Goal: Task Accomplishment & Management: Complete application form

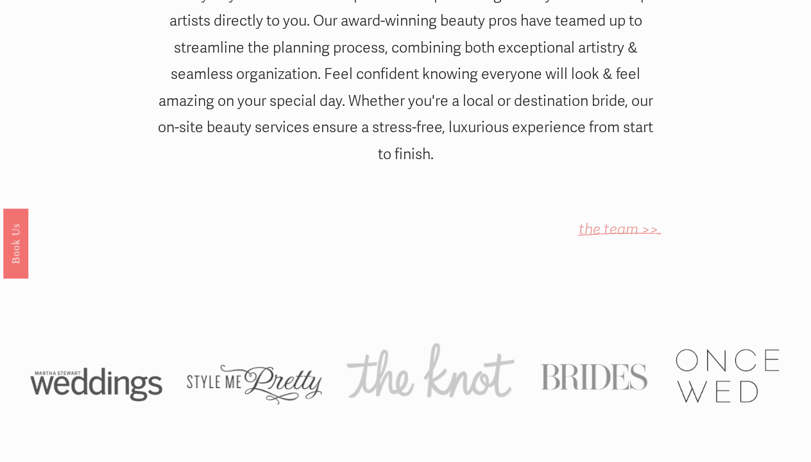
scroll to position [712, 0]
click at [601, 219] on em "the team >>" at bounding box center [619, 228] width 80 height 19
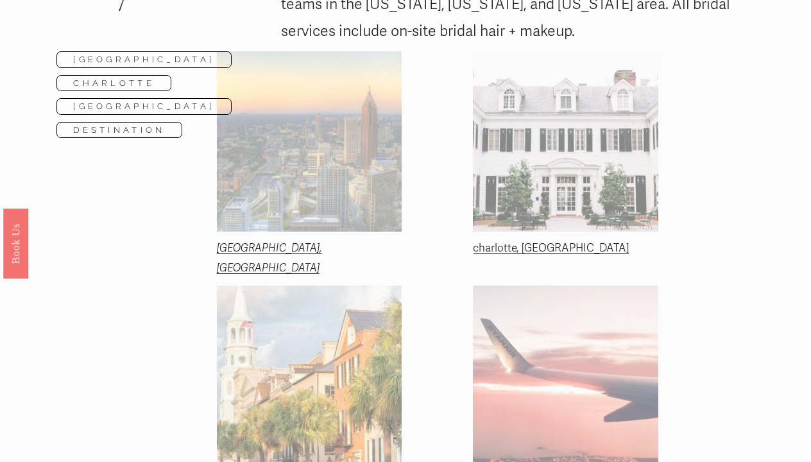
scroll to position [215, 0]
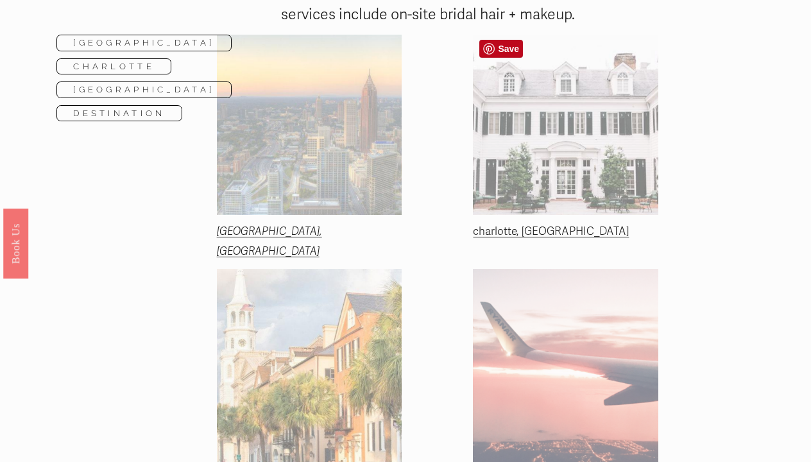
click at [597, 190] on div at bounding box center [565, 125] width 185 height 180
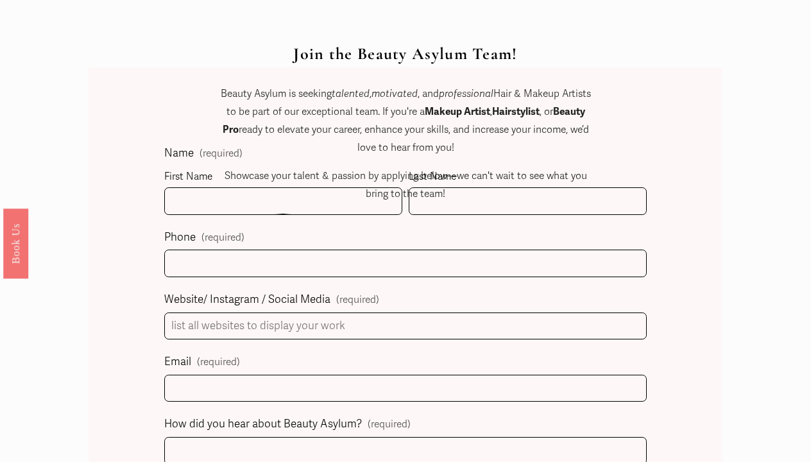
scroll to position [550, 0]
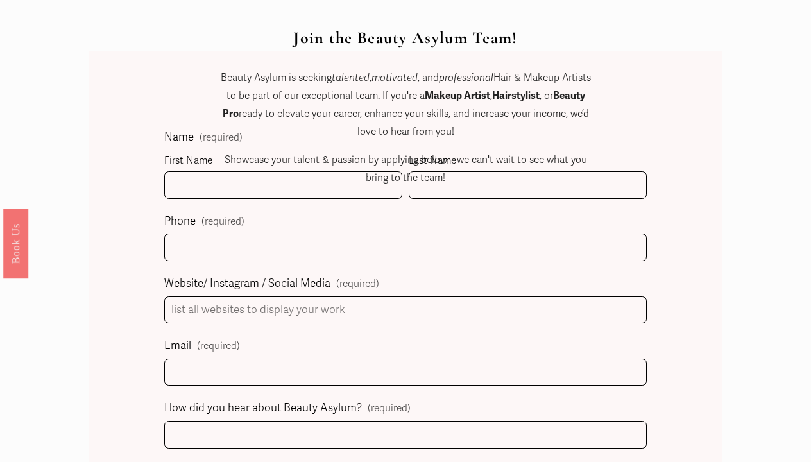
click at [328, 182] on p "Showcase your talent & passion by applying below—we can't wait to see what you …" at bounding box center [406, 169] width 378 height 36
click at [256, 178] on p "Showcase your talent & passion by applying below—we can't wait to see what you …" at bounding box center [406, 169] width 378 height 36
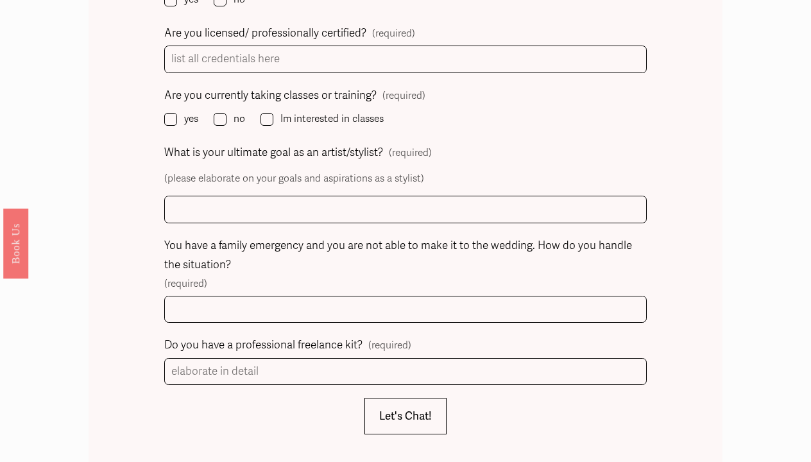
scroll to position [1408, 0]
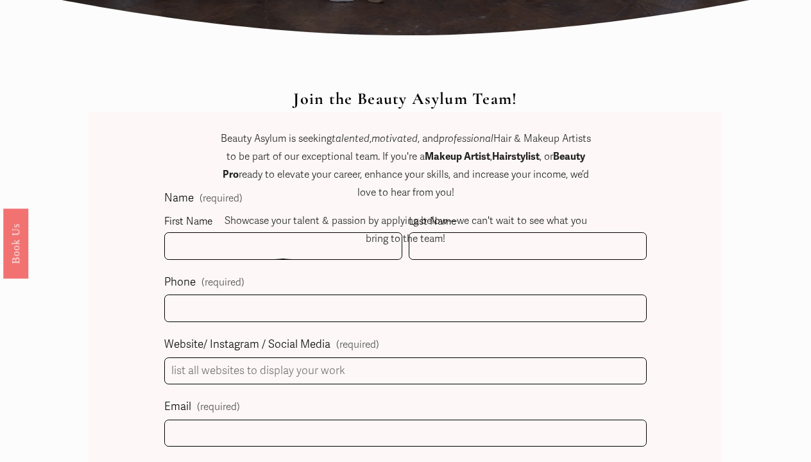
scroll to position [490, 0]
click at [301, 244] on div "Join the Beauty Asylum Team! Beauty Asylum is seeking talented , motivated , an…" at bounding box center [406, 179] width 378 height 180
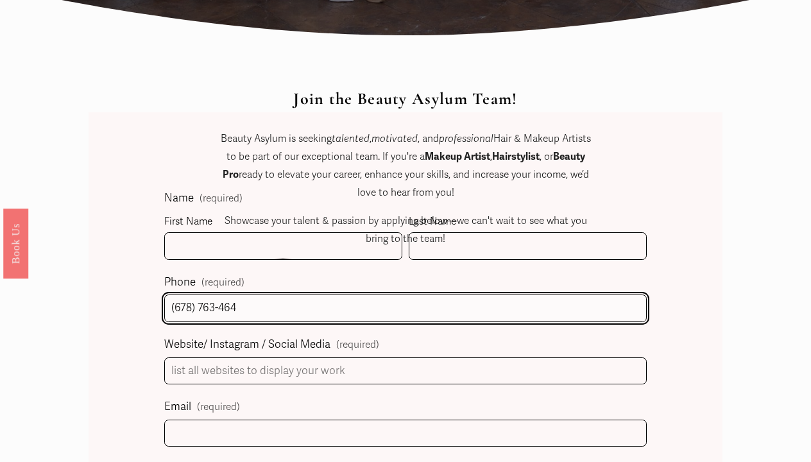
type input "(678) 763-4647"
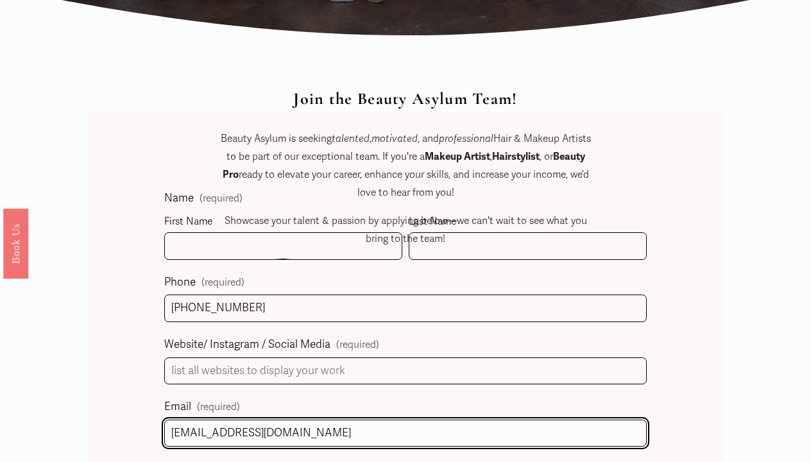
type input "lmdehart06@gmail.com"
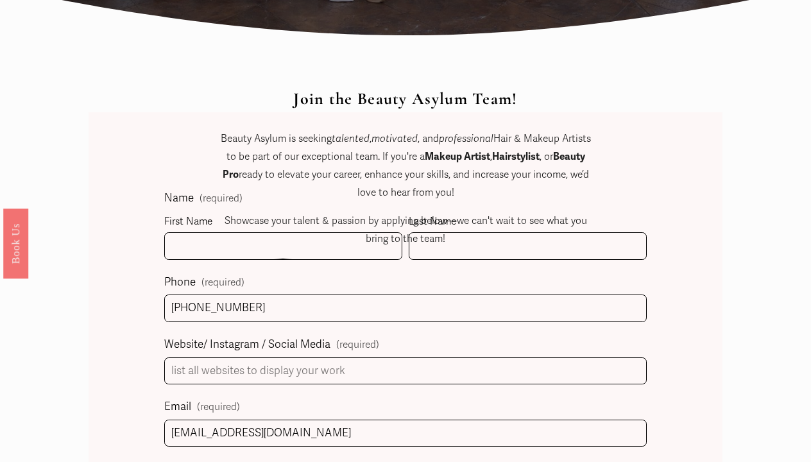
click at [303, 248] on div "Join the Beauty Asylum Team! Beauty Asylum is seeking talented , motivated , an…" at bounding box center [406, 179] width 378 height 180
click at [264, 237] on p "Showcase your talent & passion by applying below—we can't wait to see what you …" at bounding box center [406, 230] width 378 height 36
click at [499, 237] on p "Showcase your talent & passion by applying below—we can't wait to see what you …" at bounding box center [406, 230] width 378 height 36
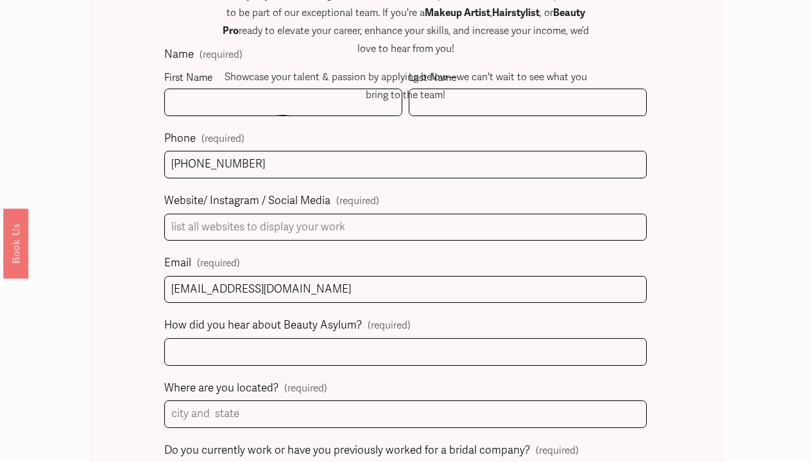
scroll to position [634, 0]
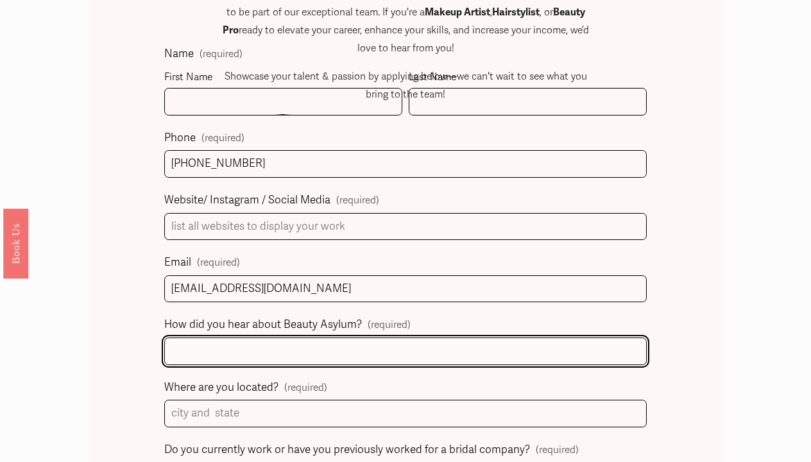
click at [391, 350] on input "How did you hear about Beauty Asylum? (required)" at bounding box center [405, 351] width 482 height 28
type input "Anna Whiting"
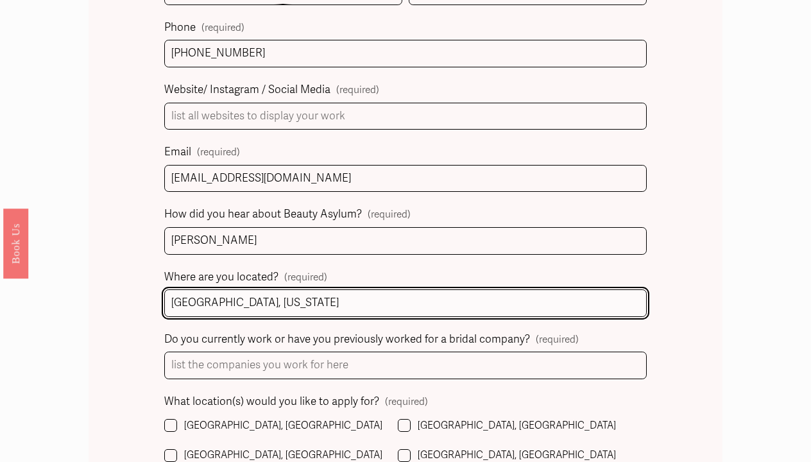
scroll to position [746, 0]
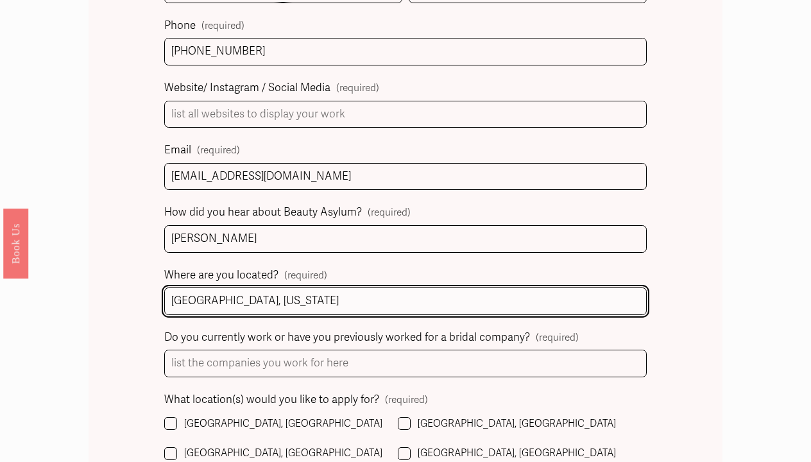
type input "Charlotte, North Carolina"
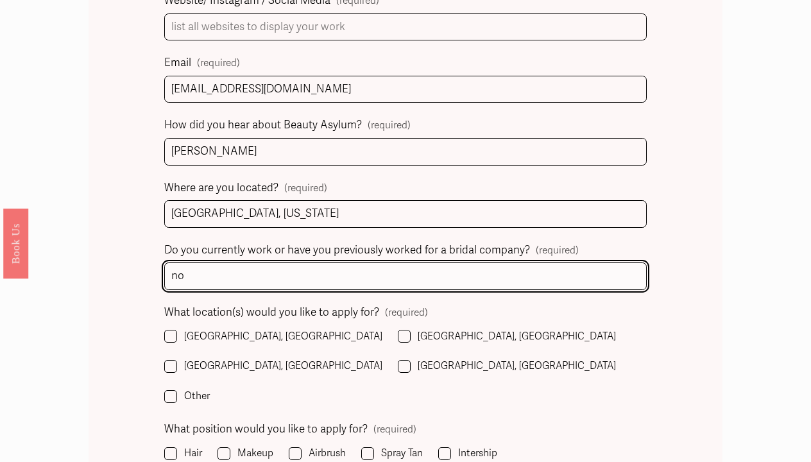
scroll to position [834, 0]
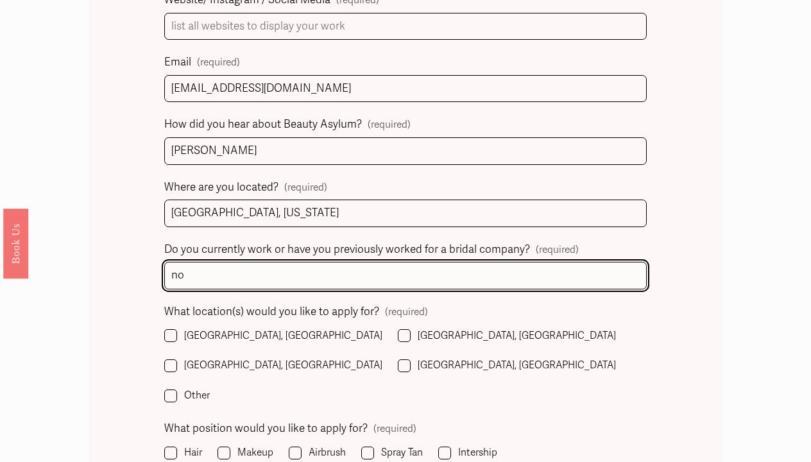
type input "no"
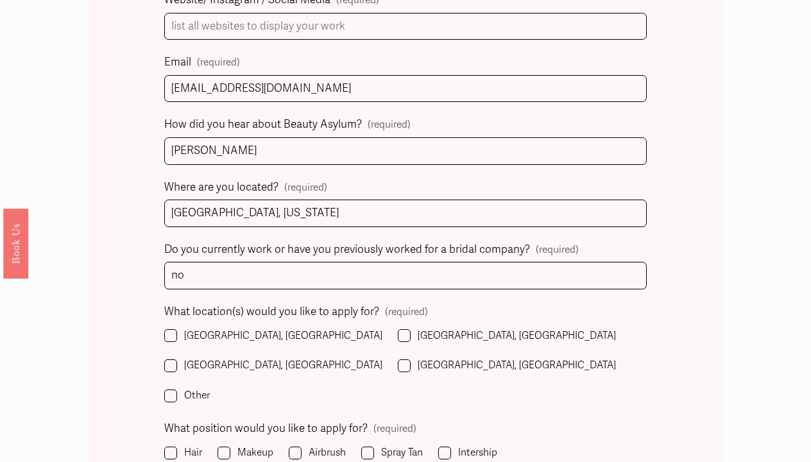
click at [173, 332] on input "[GEOGRAPHIC_DATA], [GEOGRAPHIC_DATA]" at bounding box center [170, 335] width 13 height 13
checkbox input "true"
click at [172, 447] on input "Hair" at bounding box center [170, 453] width 13 height 13
checkbox input "true"
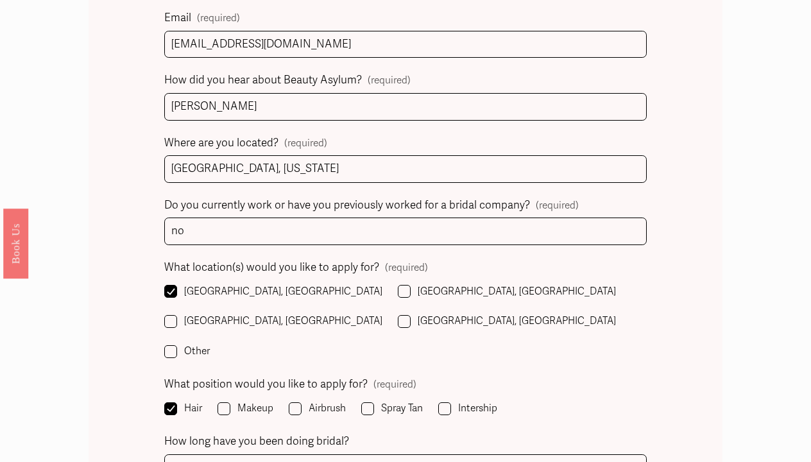
scroll to position [881, 0]
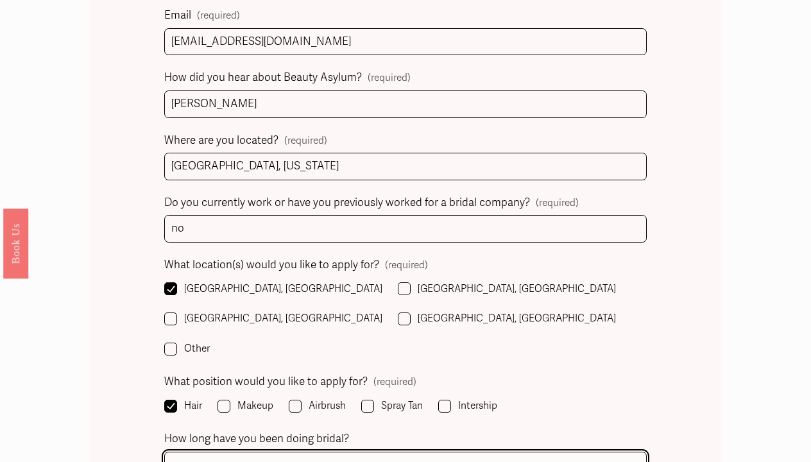
click at [207, 452] on input "How long have you been doing bridal?" at bounding box center [405, 466] width 482 height 28
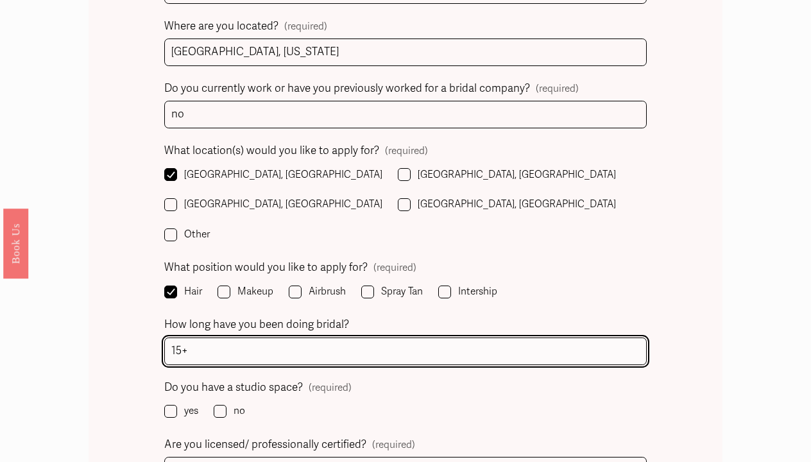
scroll to position [997, 0]
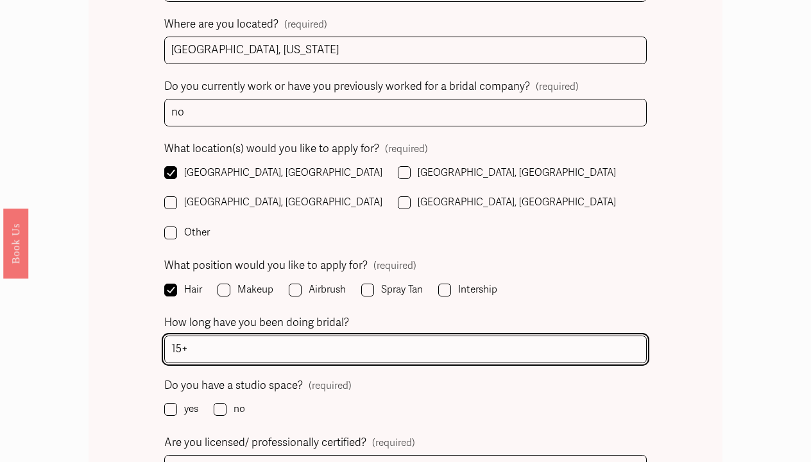
type input "15+"
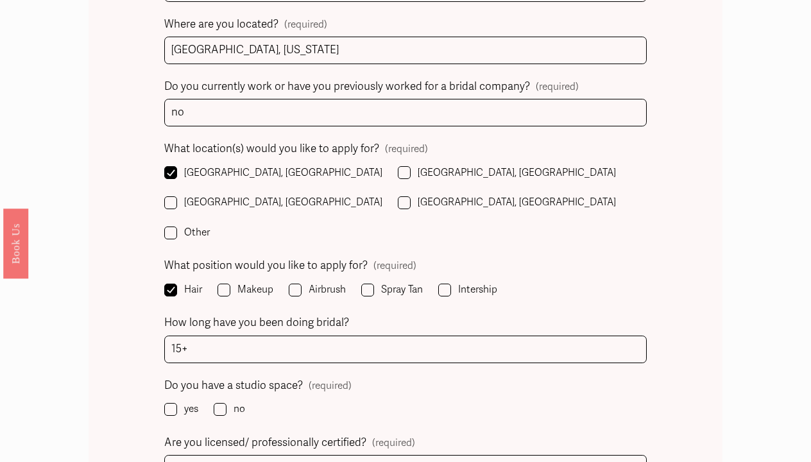
click at [219, 403] on input "no" at bounding box center [220, 409] width 13 height 13
checkbox input "true"
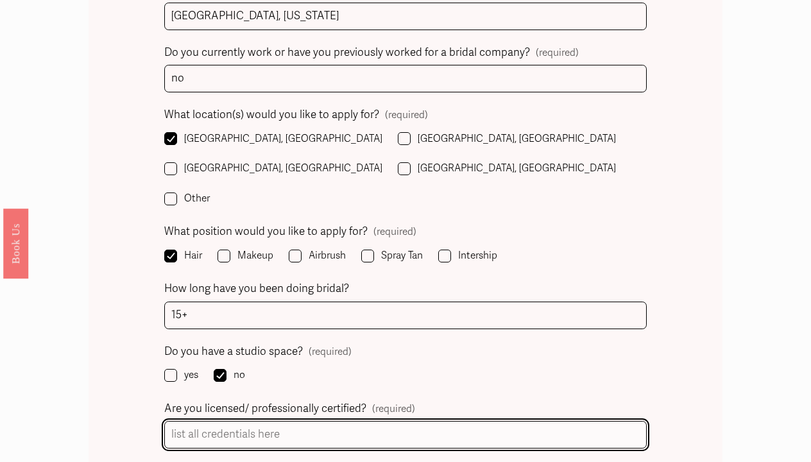
click at [238, 421] on input "Are you licensed/ professionally certified? (required)" at bounding box center [405, 435] width 482 height 28
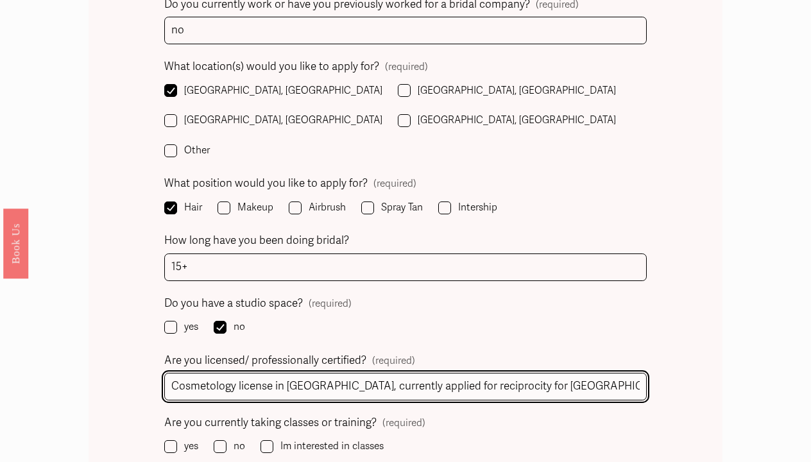
scroll to position [1080, 0]
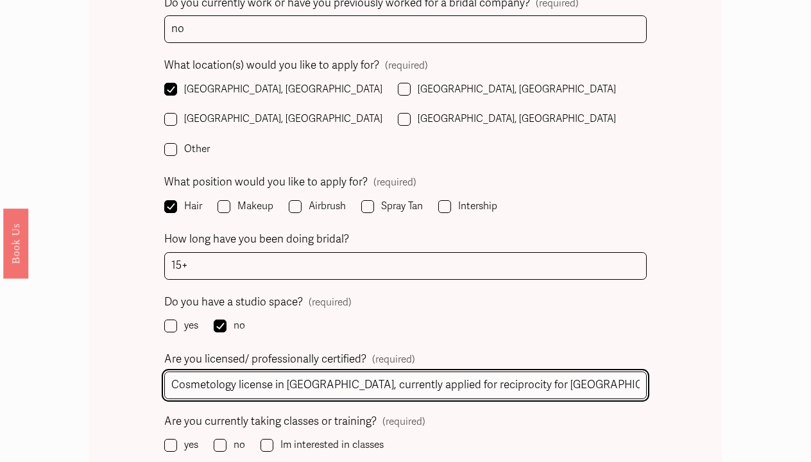
type input "Cosmetology license in GA, currently applied for reciprocity for NC"
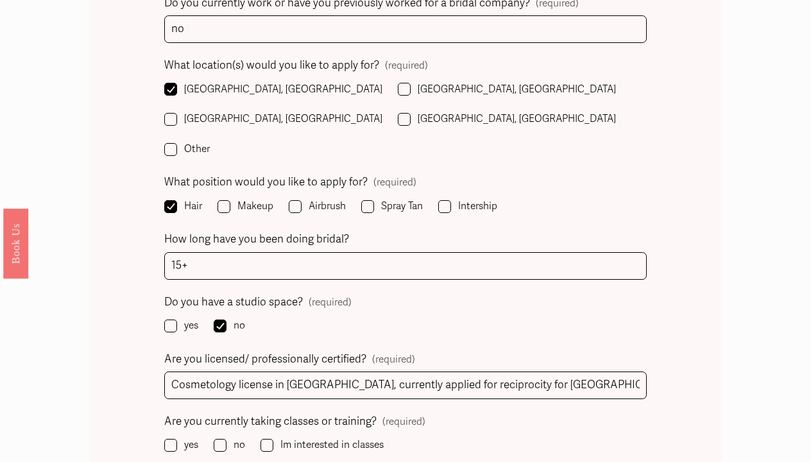
click at [264, 439] on input "Im interested in classes" at bounding box center [266, 445] width 13 height 13
checkbox input "true"
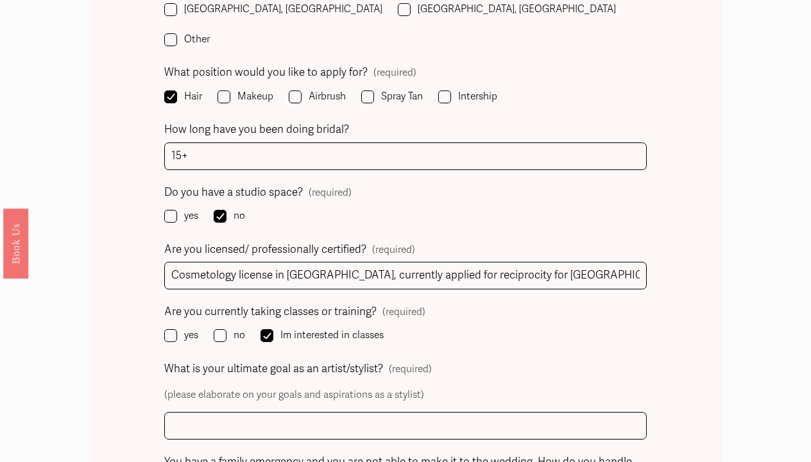
scroll to position [1262, 0]
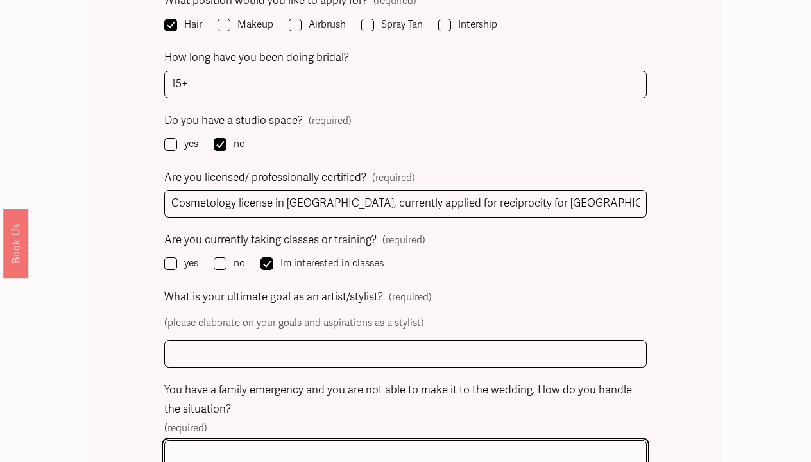
click at [369, 440] on input "You have a family emergency and you are not able to make it to the wedding. How…" at bounding box center [405, 454] width 482 height 28
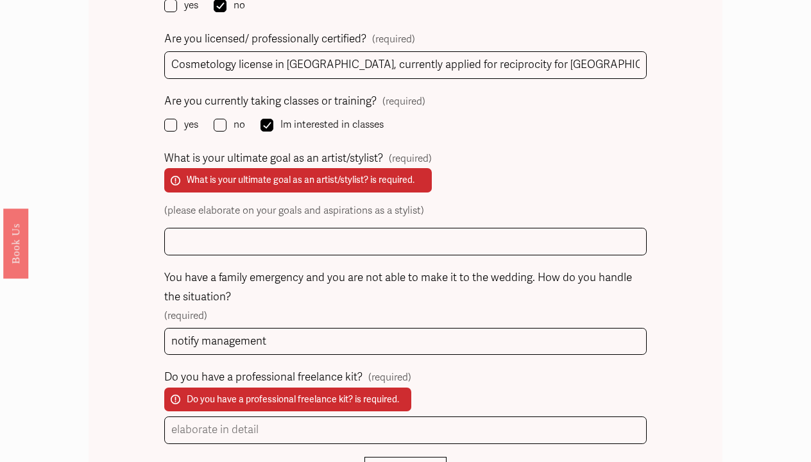
scroll to position [1501, 0]
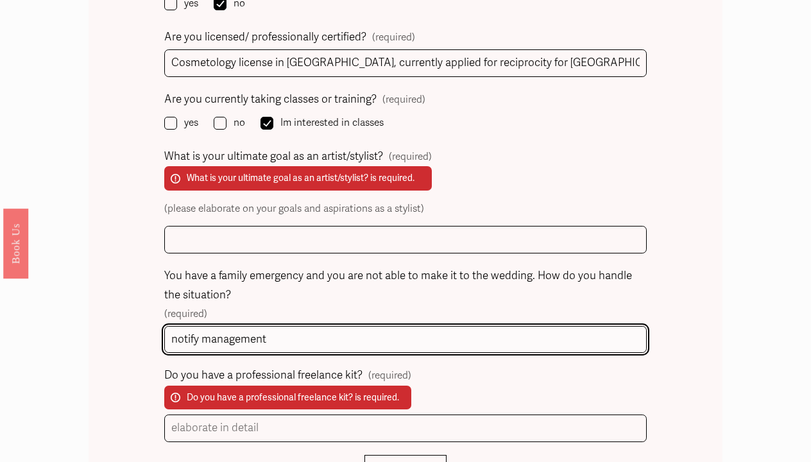
click at [312, 326] on input "notify management" at bounding box center [405, 340] width 482 height 28
type input "notify management,"
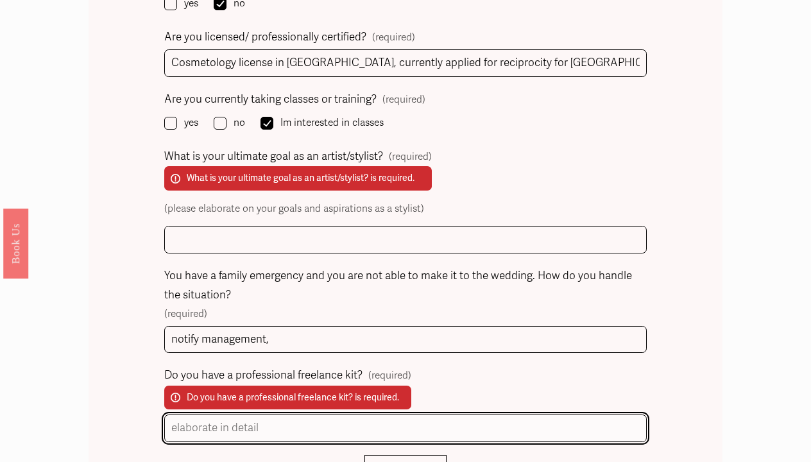
click at [249, 414] on input "Do you have a professional freelance kit? (required) Do you have a professional…" at bounding box center [405, 428] width 482 height 28
type input "need to replenish/update supplies"
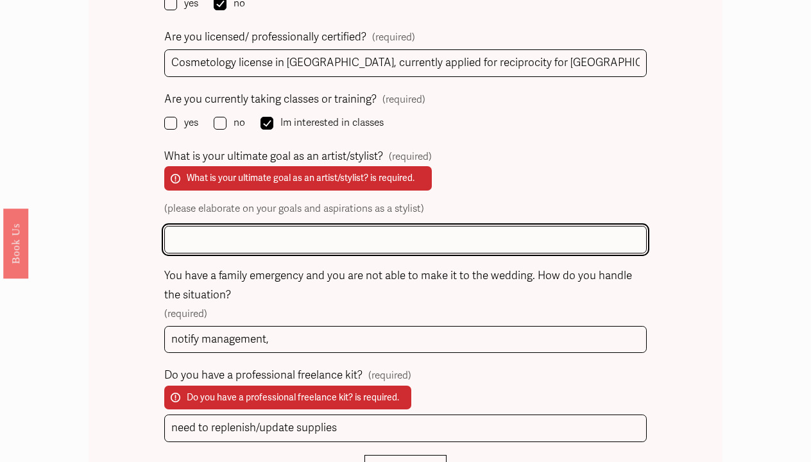
click at [319, 226] on input "What is your ultimate goal as an artist/stylist? (required) What is your ultima…" at bounding box center [405, 240] width 482 height 28
click at [175, 226] on input "to continue doing what I love" at bounding box center [405, 240] width 482 height 28
click at [331, 226] on input "To continue doing what I love" at bounding box center [405, 240] width 482 height 28
type input "To continue doing what I love, making women feel beautiful and have a relaxing …"
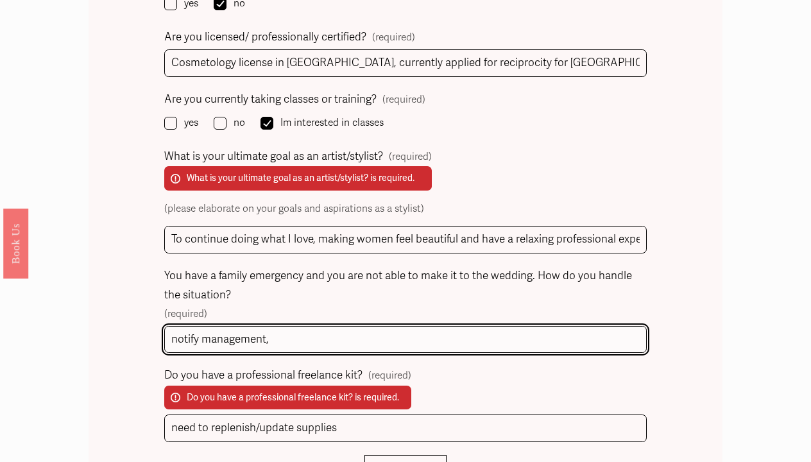
click at [287, 326] on input "notify management," at bounding box center [405, 340] width 482 height 28
type input "notify management immediately and help to find a replacement"
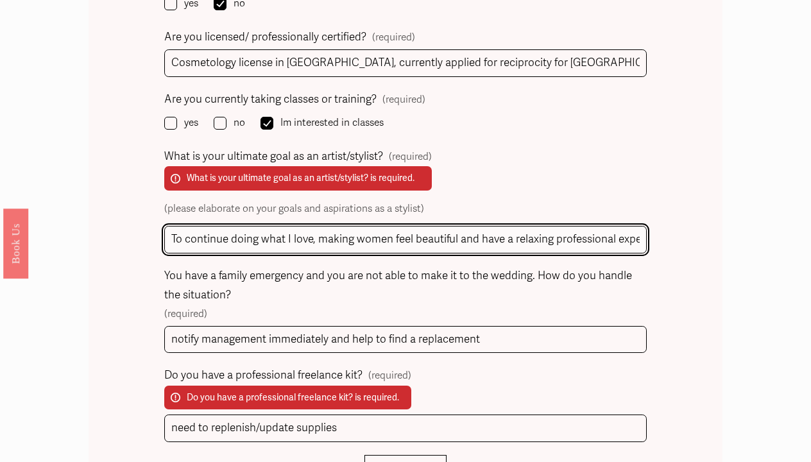
click at [556, 226] on input "To continue doing what I love, making women feel beautiful and have a relaxing …" at bounding box center [405, 240] width 482 height 28
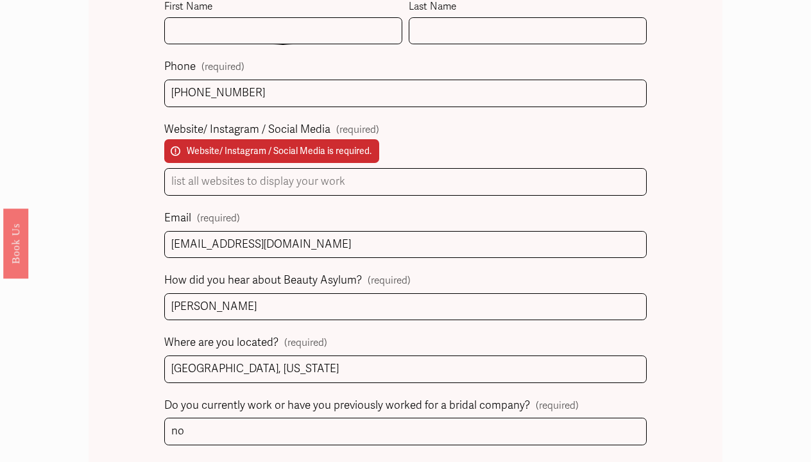
scroll to position [774, 0]
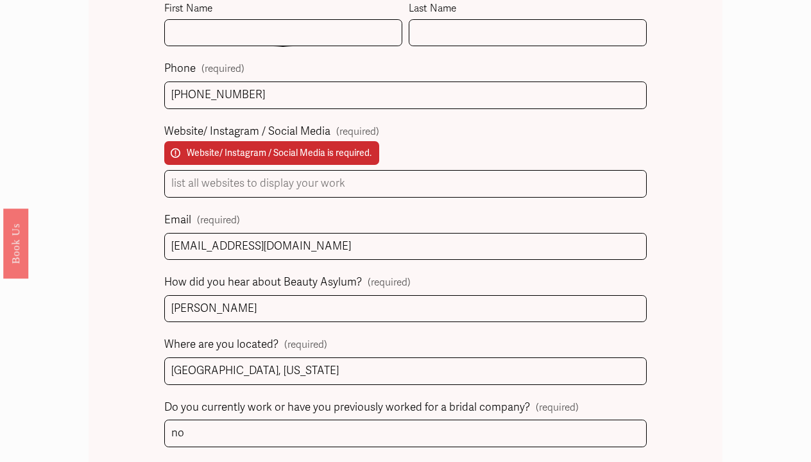
type input "To continue doing what I love, making women feel beautiful and have a relaxing …"
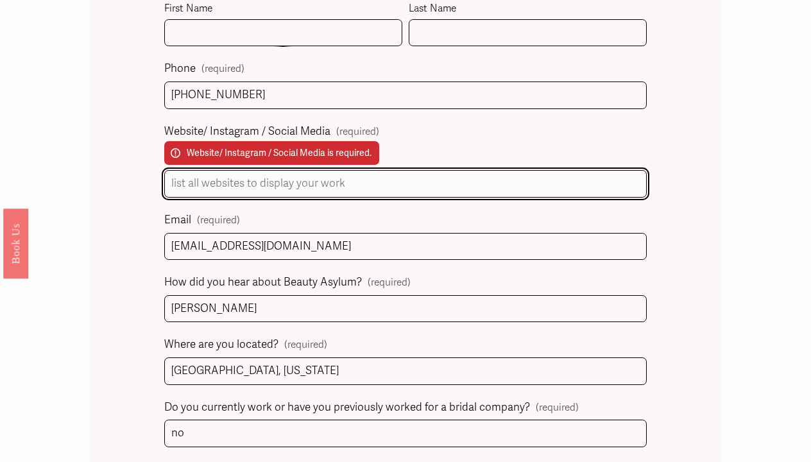
click at [416, 185] on input "Website/ Instagram / Social Media (required) Website/ Instagram / Social Media …" at bounding box center [405, 184] width 482 height 28
type input "Instagram: primp_studio"
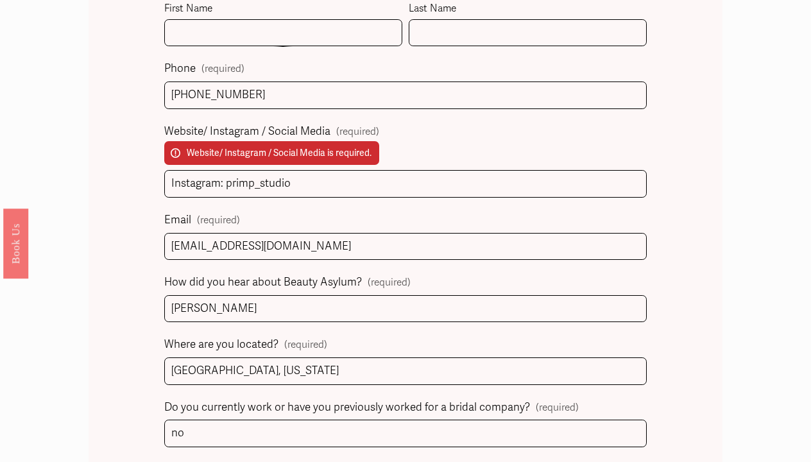
click at [465, 143] on label "Website/ Instagram / Social Media (required) Website/ Instagram / Social Media …" at bounding box center [405, 146] width 482 height 49
click at [465, 170] on input "Instagram: primp_studio" at bounding box center [405, 184] width 482 height 28
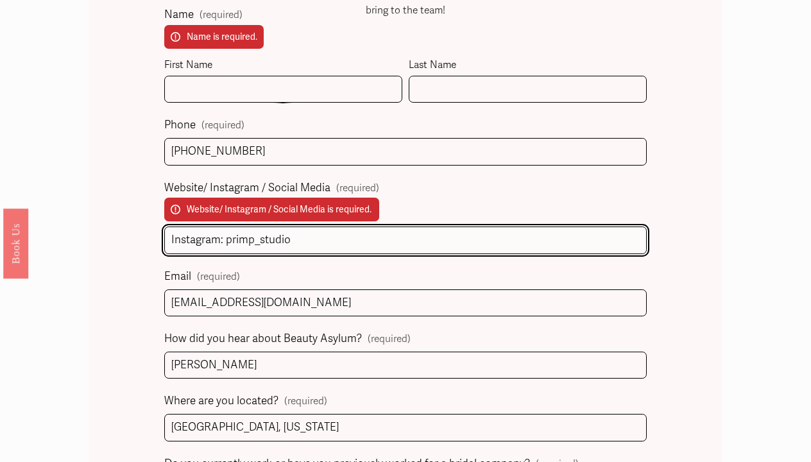
scroll to position [716, 0]
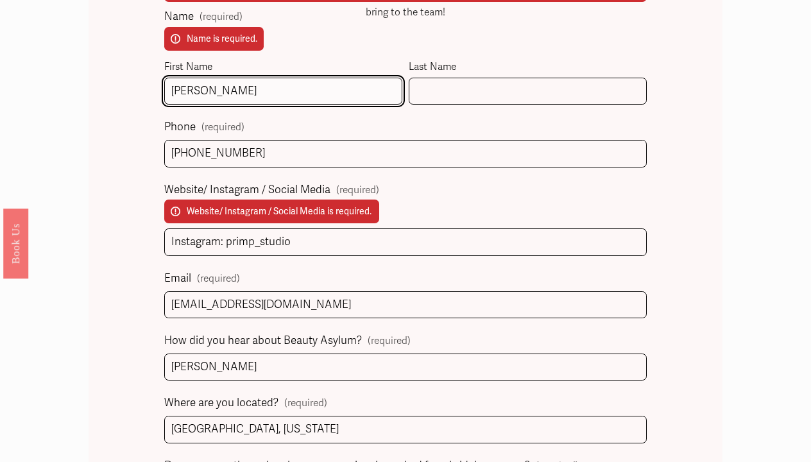
type input "Lindsey"
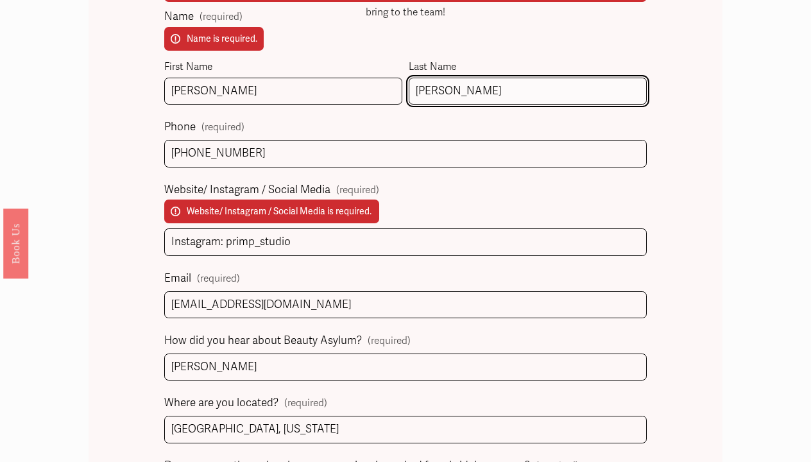
type input "DeHart"
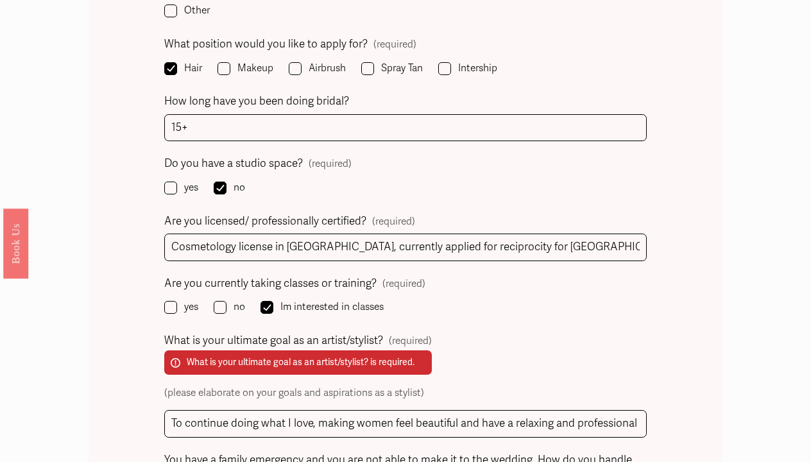
scroll to position [1318, 0]
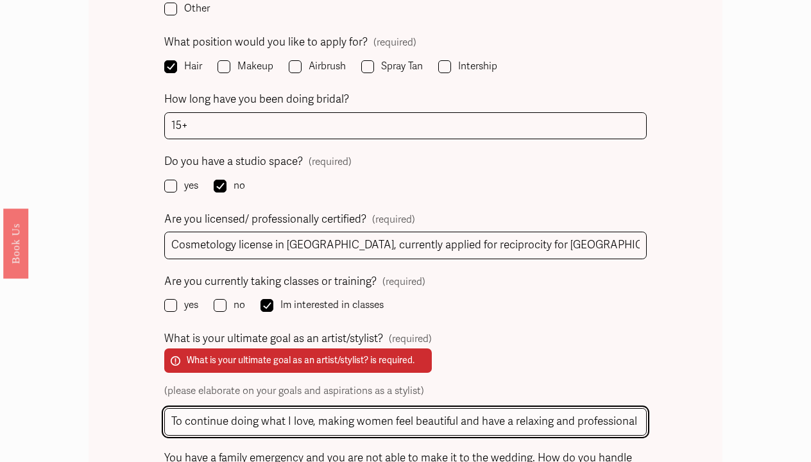
click at [583, 408] on input "To continue doing what I love, making women feel beautiful and have a relaxing …" at bounding box center [405, 422] width 482 height 28
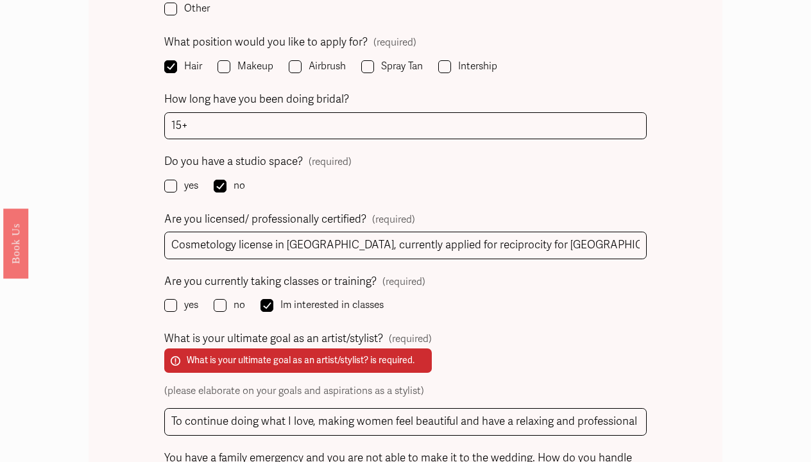
click at [695, 345] on div "Form submission failed. Review the following information: Name, Website/ Instag…" at bounding box center [406, 16] width 634 height 1466
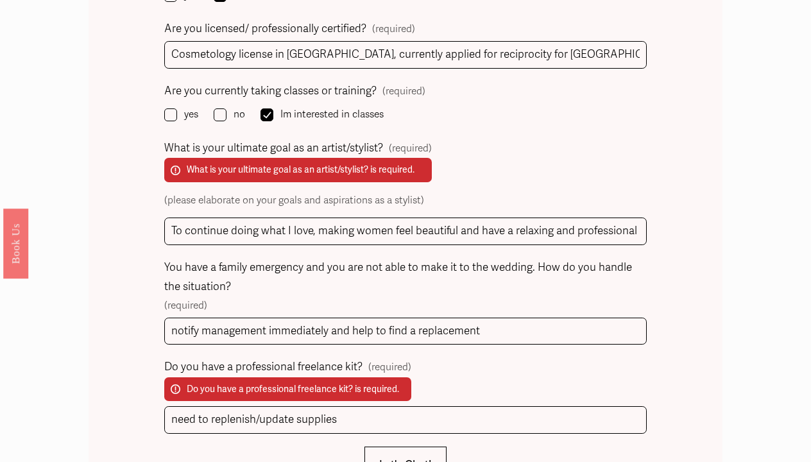
scroll to position [1510, 0]
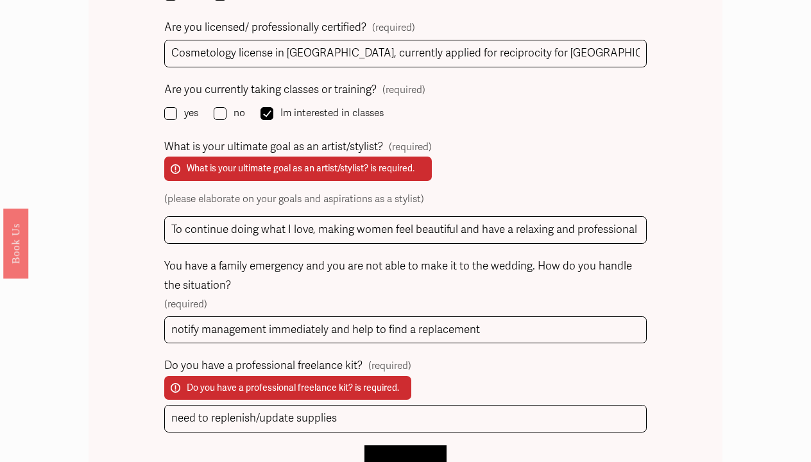
click at [408, 457] on span "Let's Chat!" at bounding box center [405, 463] width 53 height 13
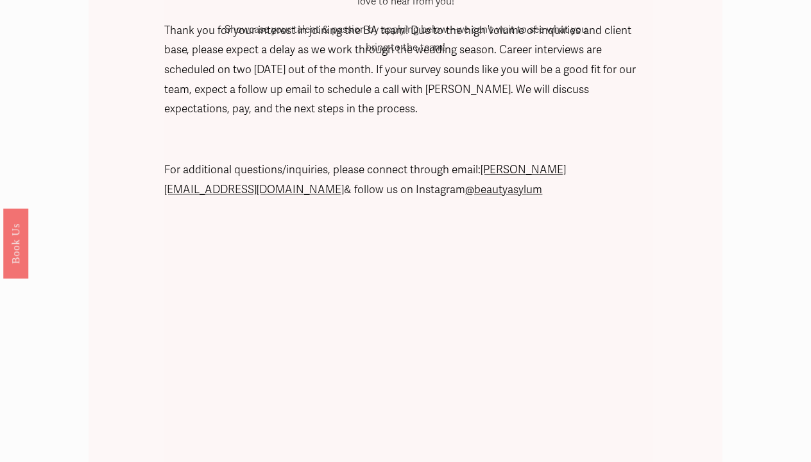
scroll to position [563, 0]
